Goal: Task Accomplishment & Management: Manage account settings

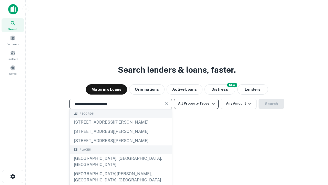
click at [121, 169] on div "[GEOGRAPHIC_DATA], [GEOGRAPHIC_DATA], [GEOGRAPHIC_DATA]" at bounding box center [121, 161] width 102 height 15
click at [197, 103] on button "All Property Types" at bounding box center [196, 104] width 45 height 10
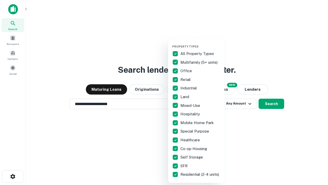
type input "**********"
click at [201, 43] on button "button" at bounding box center [200, 43] width 56 height 0
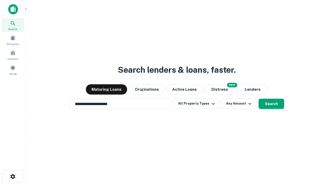
scroll to position [3, 62]
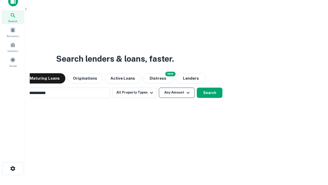
click at [159, 87] on button "Any Amount" at bounding box center [177, 92] width 36 height 10
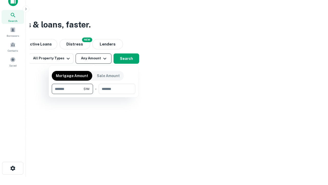
type input "*******"
click at [94, 94] on button "button" at bounding box center [94, 94] width 84 height 0
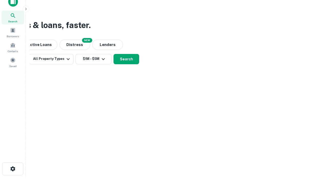
scroll to position [3, 95]
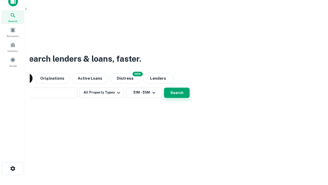
click at [164, 87] on button "Search" at bounding box center [177, 92] width 26 height 10
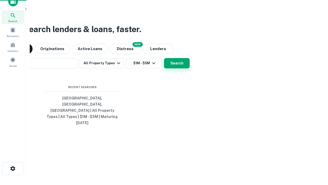
scroll to position [14, 145]
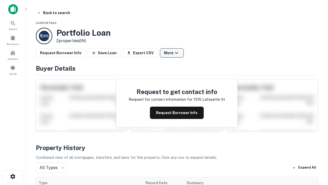
click at [172, 53] on button "More" at bounding box center [172, 52] width 24 height 9
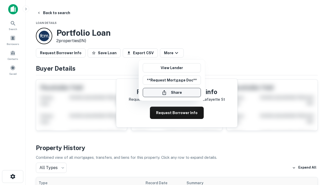
click at [172, 92] on button "Share" at bounding box center [172, 92] width 58 height 9
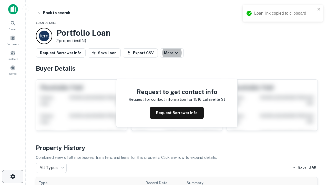
click at [13, 176] on icon "button" at bounding box center [13, 176] width 6 height 6
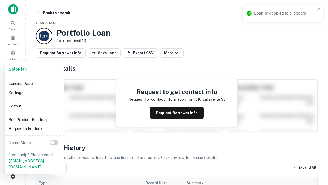
click at [34, 106] on li "Logout" at bounding box center [34, 105] width 55 height 9
